Goal: Transaction & Acquisition: Obtain resource

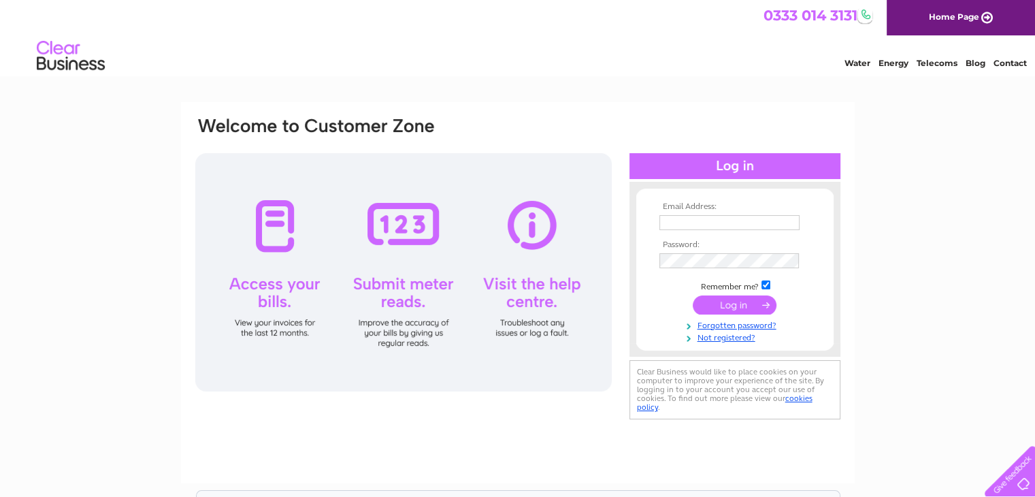
type input "sandydickson@centra-consult.com"
click at [757, 303] on input "submit" at bounding box center [735, 304] width 84 height 19
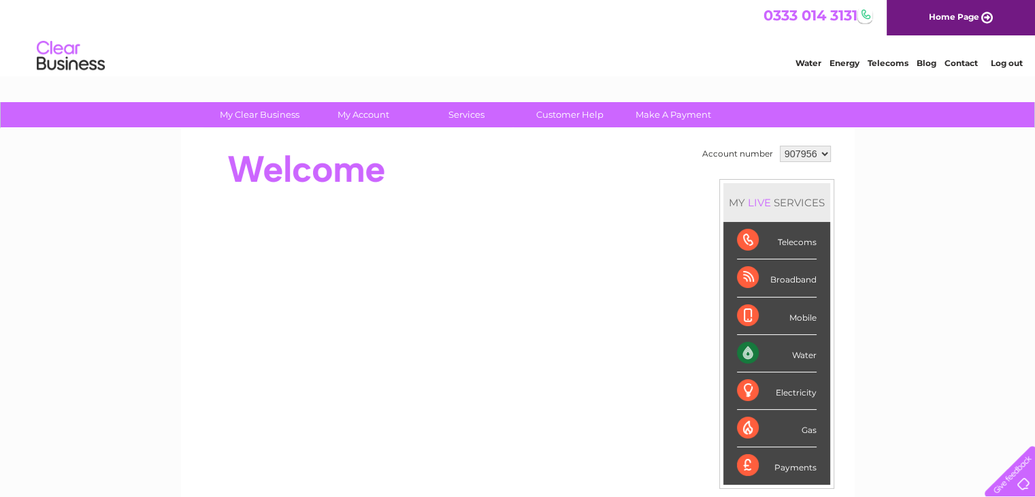
click at [792, 359] on div "Water" at bounding box center [777, 353] width 80 height 37
click at [743, 352] on div "Water" at bounding box center [777, 353] width 80 height 37
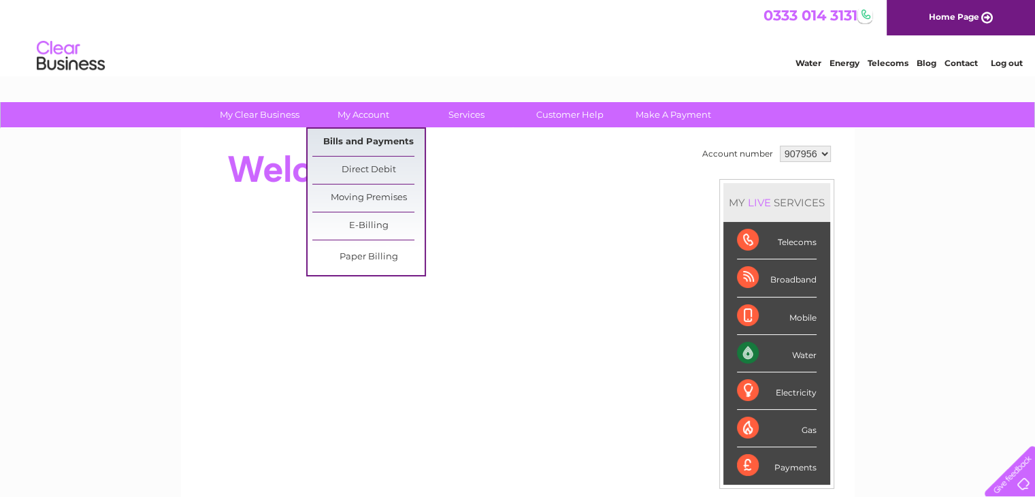
click at [380, 137] on link "Bills and Payments" at bounding box center [368, 142] width 112 height 27
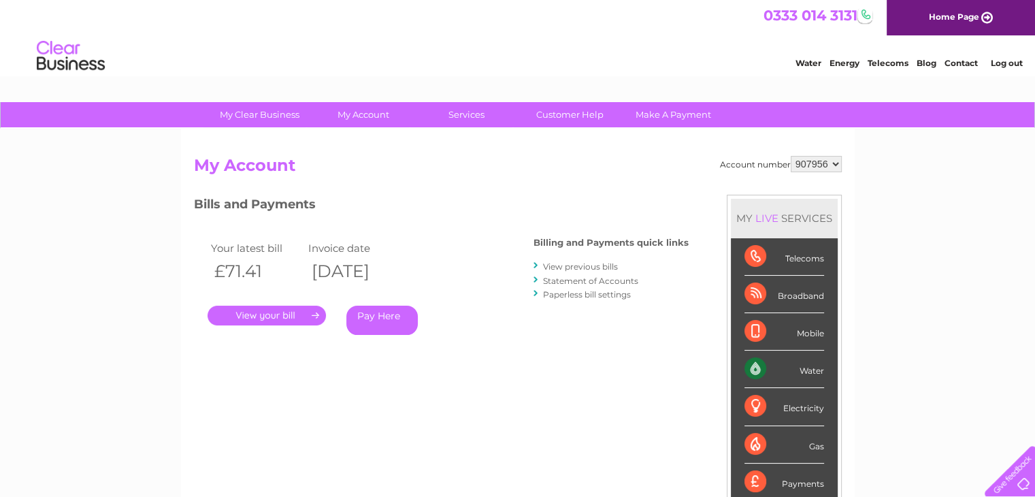
click at [292, 310] on link "." at bounding box center [267, 316] width 118 height 20
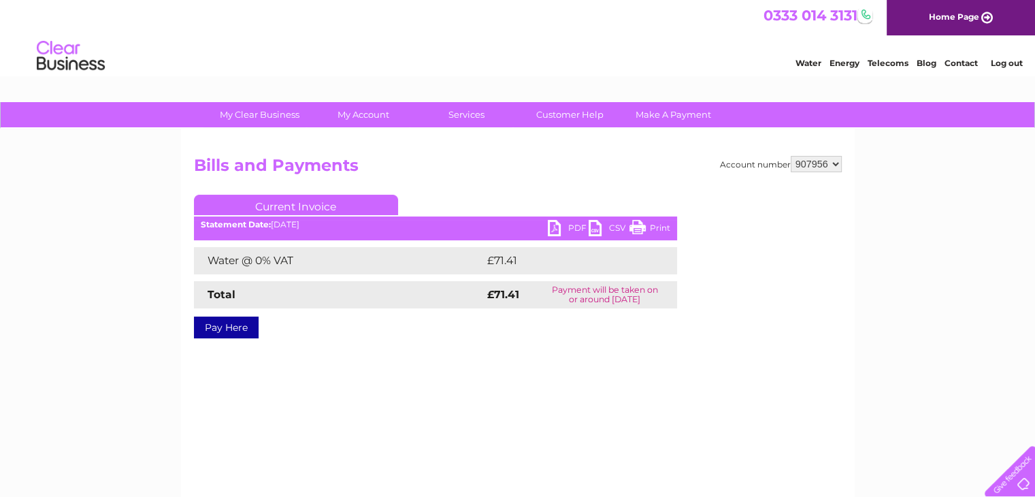
click at [559, 227] on link "PDF" at bounding box center [568, 230] width 41 height 20
click at [1006, 62] on link "Log out" at bounding box center [1006, 63] width 32 height 10
